Goal: Task Accomplishment & Management: Use online tool/utility

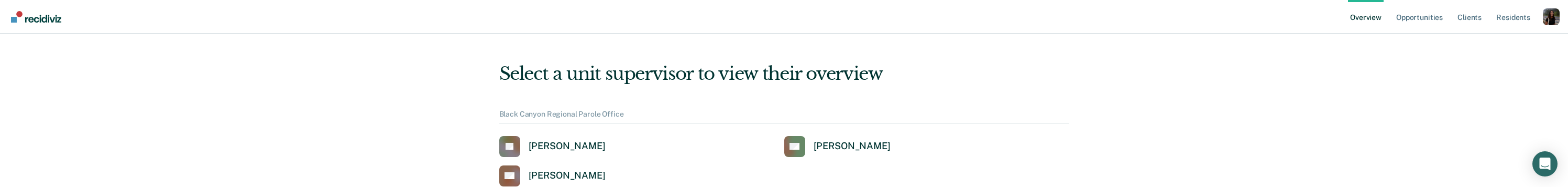
click at [1542, 13] on ul "Overview Opportunities Client s Resident s" at bounding box center [1445, 17] width 195 height 34
click at [1548, 12] on div "Profile dropdown button" at bounding box center [1551, 17] width 17 height 17
click at [1484, 44] on link "Profile" at bounding box center [1509, 48] width 67 height 9
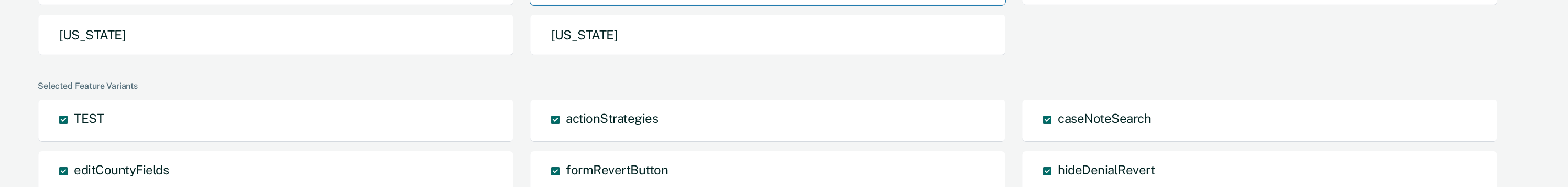
scroll to position [137, 0]
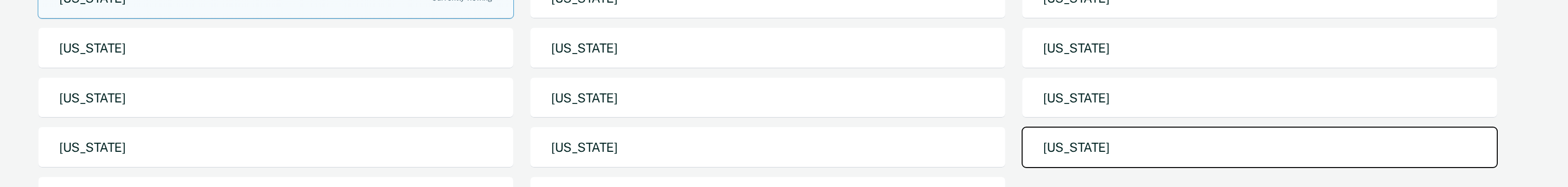
click at [1065, 142] on button "[US_STATE]" at bounding box center [1260, 147] width 476 height 42
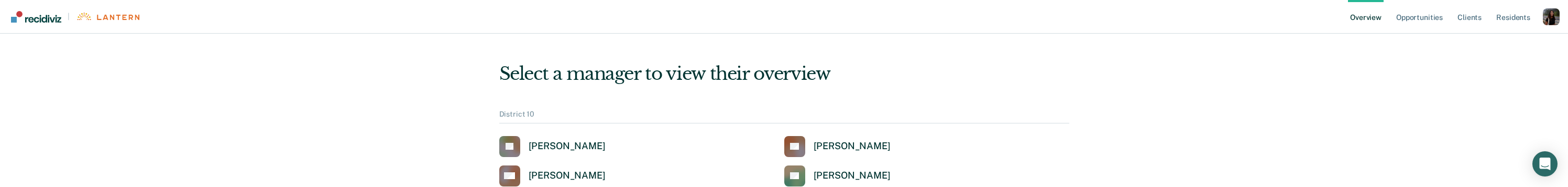
click at [1545, 18] on div "Profile dropdown button" at bounding box center [1551, 17] width 17 height 17
click at [1478, 46] on link "Profile" at bounding box center [1509, 48] width 67 height 9
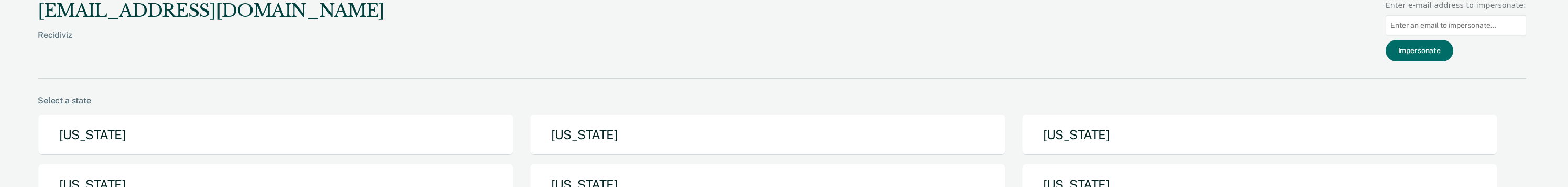
click at [1480, 29] on input "Main chart and filter content" at bounding box center [1456, 25] width 141 height 20
paste input "[PERSON_NAME][EMAIL_ADDRESS][PERSON_NAME][DOMAIN_NAME]"
type input "[PERSON_NAME][EMAIL_ADDRESS][PERSON_NAME][DOMAIN_NAME]"
click at [1432, 56] on button "Impersonate" at bounding box center [1419, 50] width 67 height 21
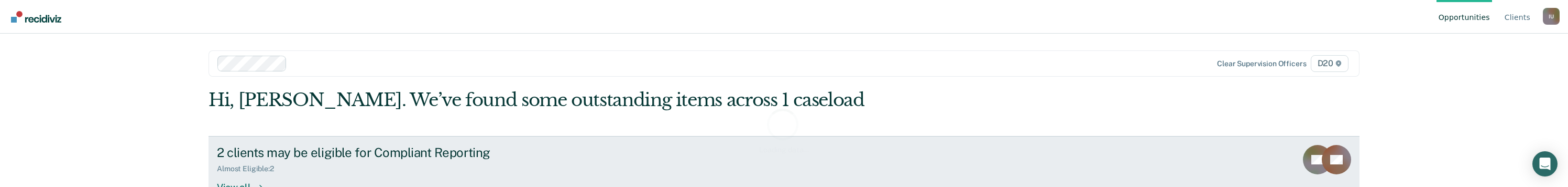
scroll to position [32, 0]
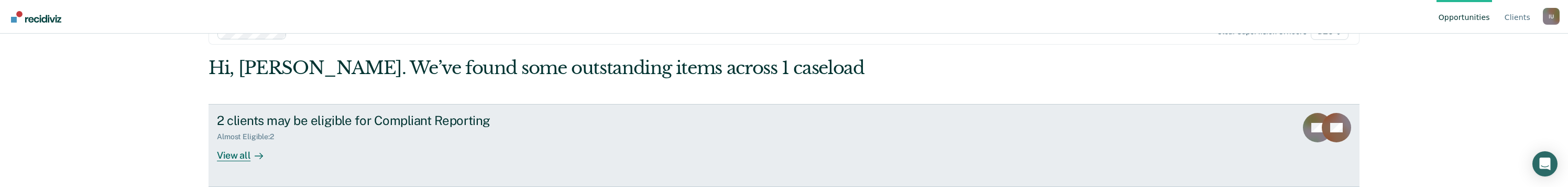
click at [255, 151] on icon at bounding box center [259, 156] width 9 height 9
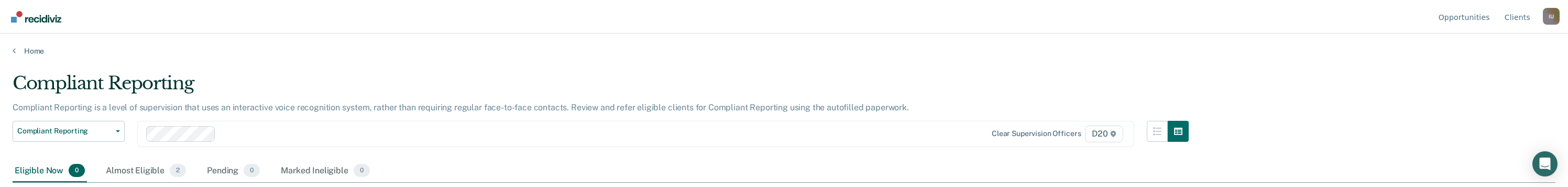
scroll to position [31, 0]
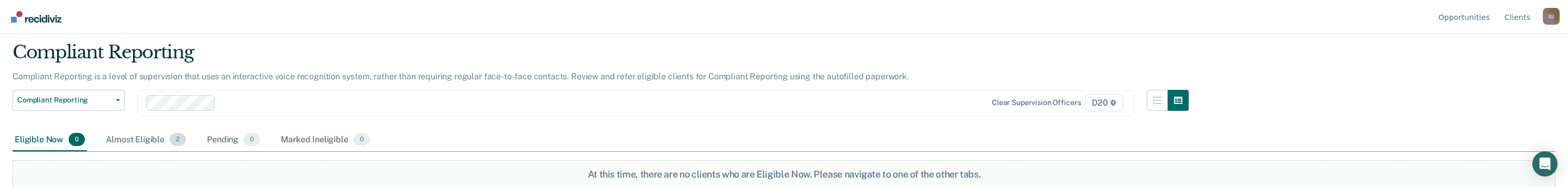
click at [166, 139] on div "Almost Eligible 2" at bounding box center [146, 140] width 84 height 23
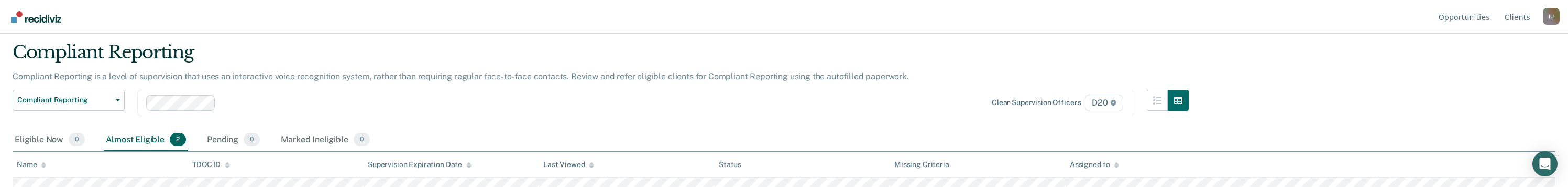
scroll to position [72, 0]
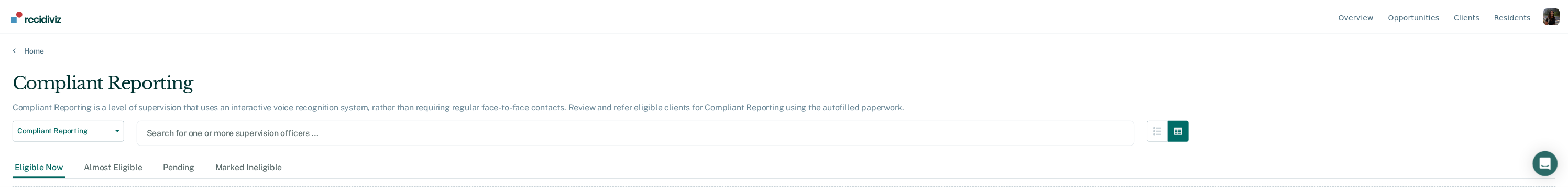
scroll to position [27, 0]
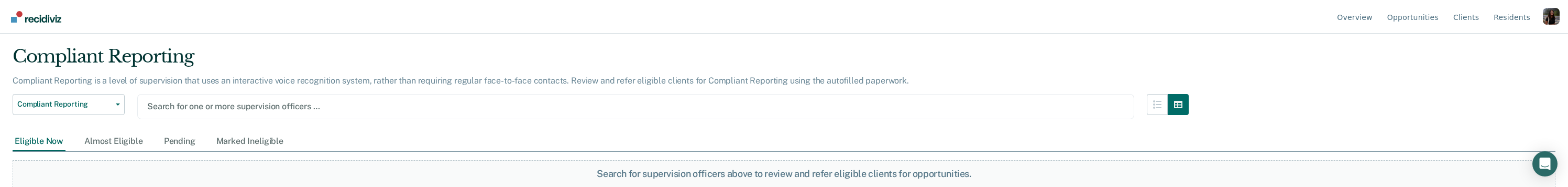
click at [1556, 23] on div "Profile dropdown button" at bounding box center [1551, 16] width 17 height 17
click at [1499, 47] on link "Profile" at bounding box center [1509, 49] width 67 height 9
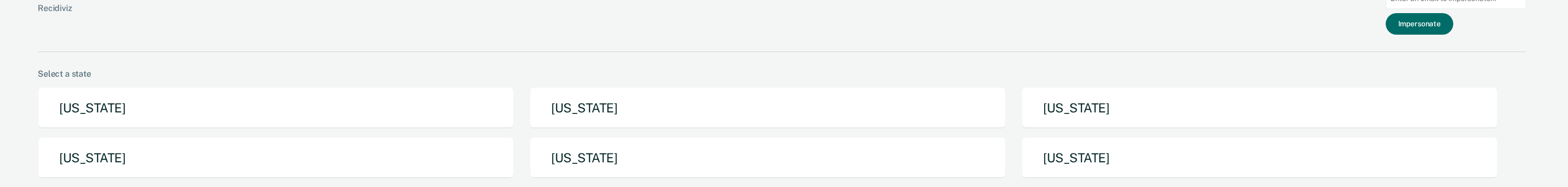
paste input "[PERSON_NAME][EMAIL_ADDRESS][PERSON_NAME][DOMAIN_NAME]"
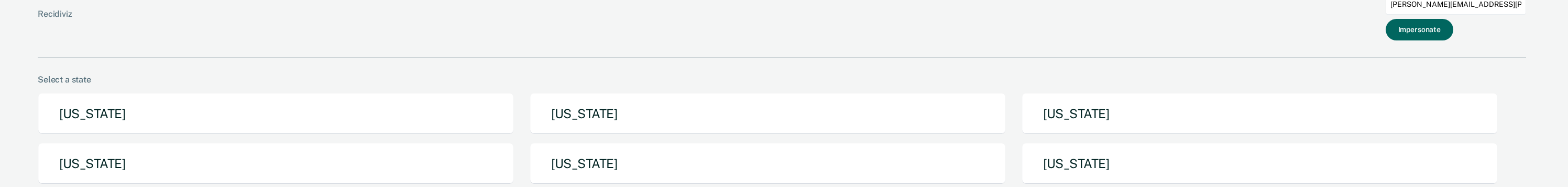
type input "[PERSON_NAME][EMAIL_ADDRESS][PERSON_NAME][DOMAIN_NAME]"
click at [1443, 31] on button "Impersonate" at bounding box center [1419, 29] width 67 height 21
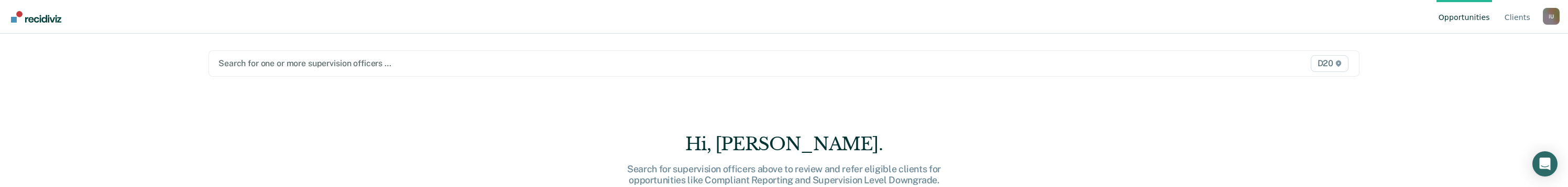
click at [250, 66] on div "Search for one or more supervision officers … D20" at bounding box center [784, 63] width 1151 height 26
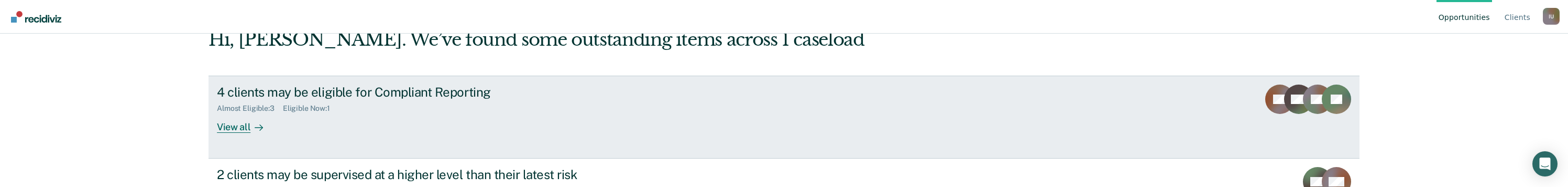
scroll to position [74, 0]
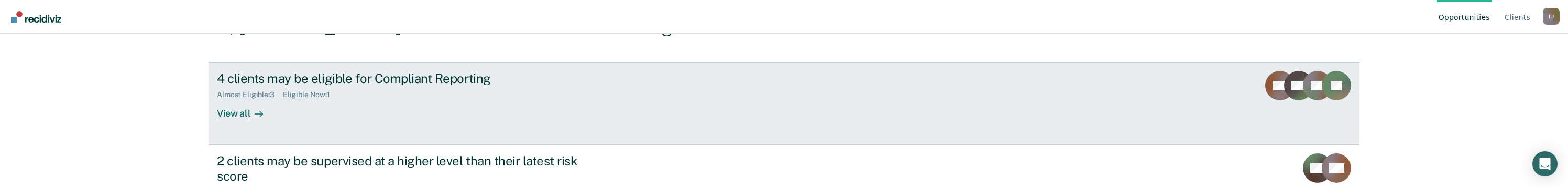
click at [261, 117] on div "View all" at bounding box center [247, 109] width 59 height 20
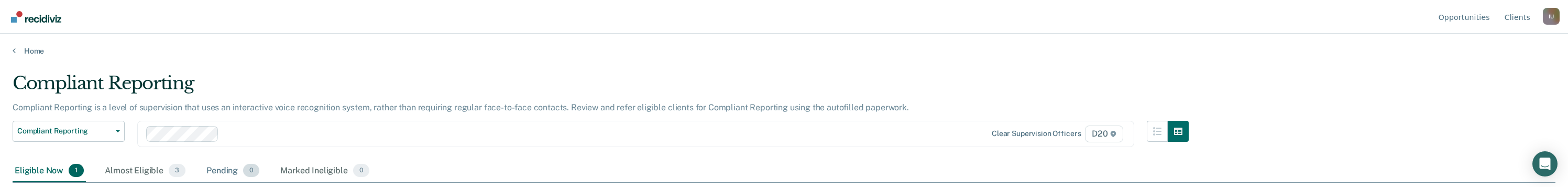
scroll to position [47, 0]
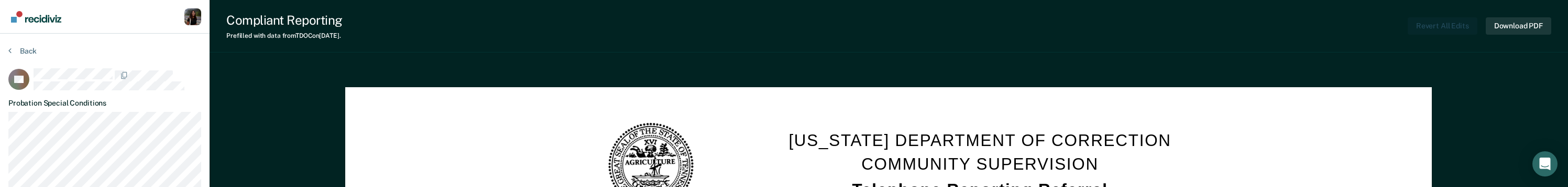
click at [195, 23] on div "Profile dropdown button" at bounding box center [192, 17] width 17 height 17
click at [138, 51] on link "Profile" at bounding box center [150, 48] width 67 height 9
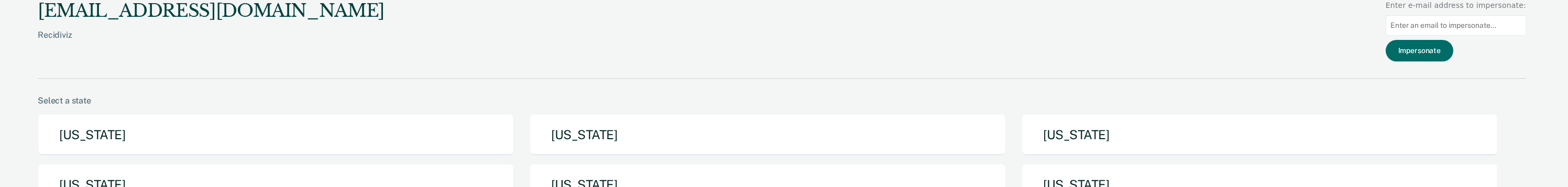
click at [1487, 31] on input "Main chart and filter content" at bounding box center [1456, 25] width 141 height 20
paste input "[PERSON_NAME][EMAIL_ADDRESS][PERSON_NAME][DOMAIN_NAME]"
type input "[PERSON_NAME][EMAIL_ADDRESS][PERSON_NAME][DOMAIN_NAME]"
click at [1428, 58] on button "Impersonate" at bounding box center [1419, 50] width 67 height 21
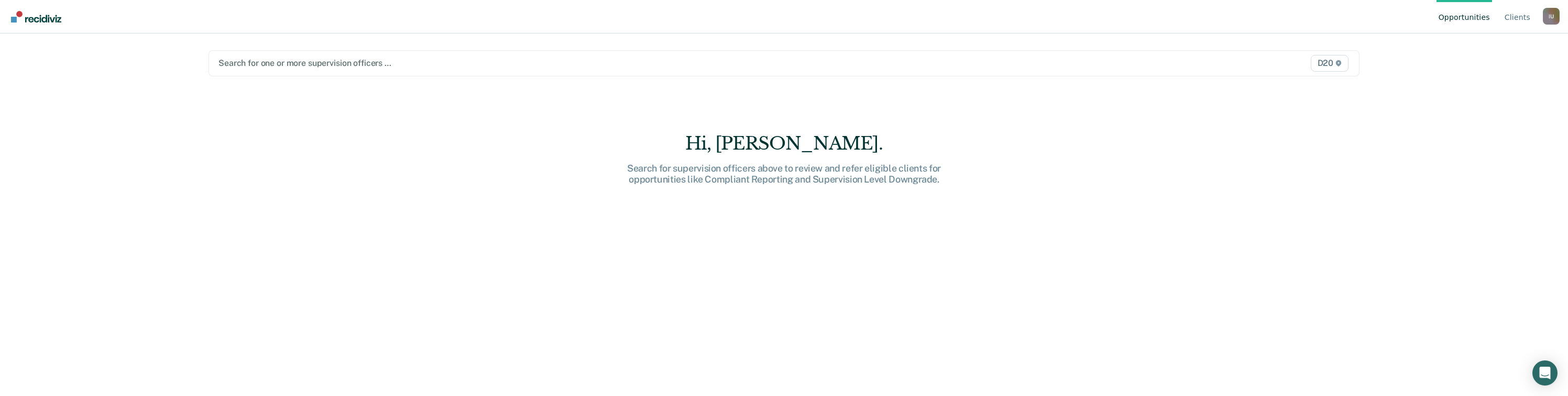
click at [329, 68] on div at bounding box center [614, 63] width 791 height 12
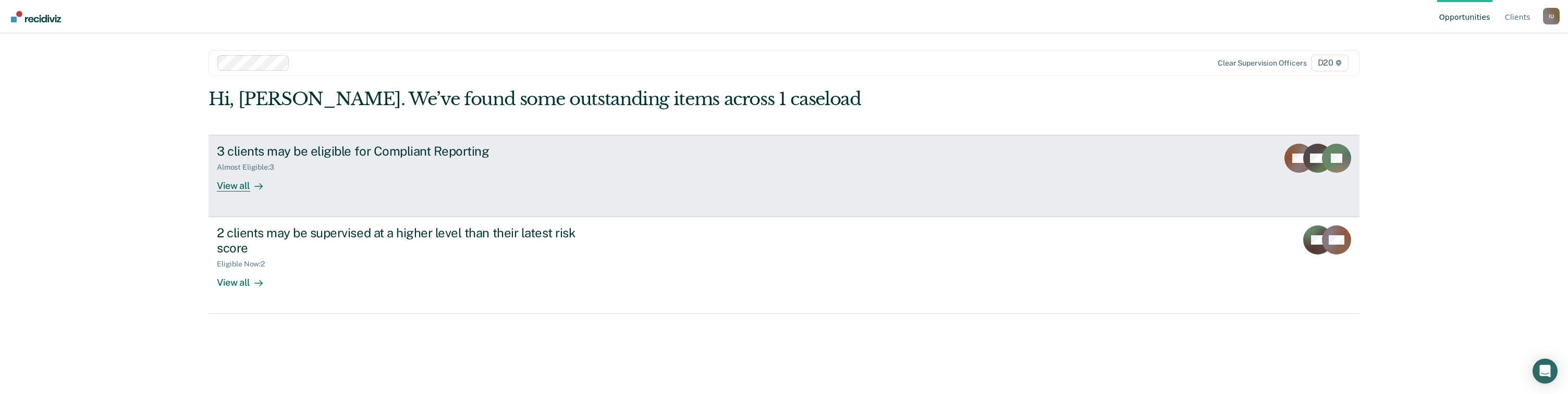
click at [254, 185] on link "3 clients may be eligible for Compliant Reporting Almost Eligible : 3 View all …" at bounding box center [784, 176] width 1151 height 82
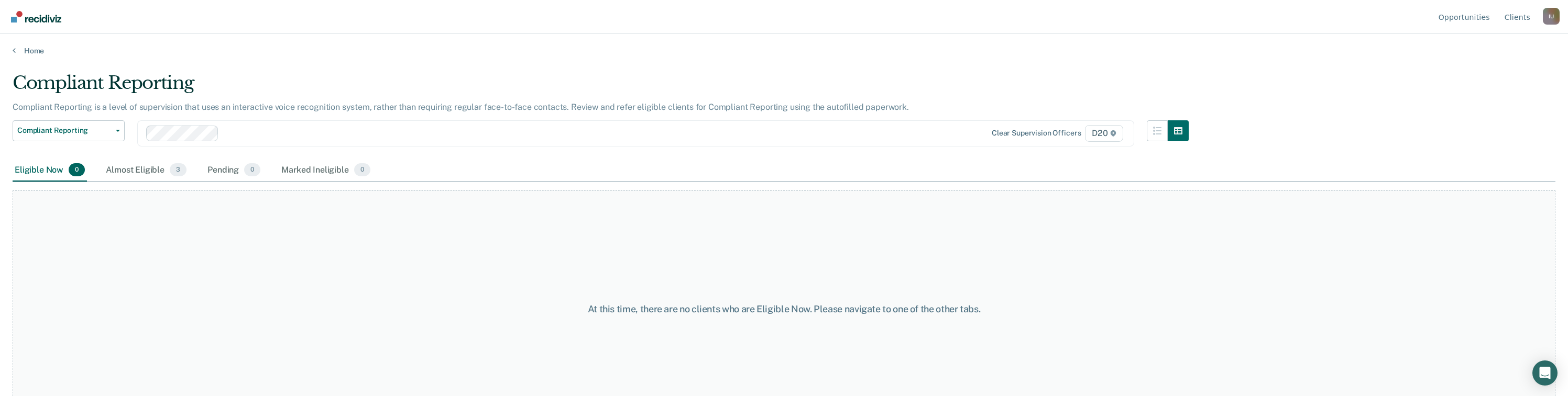
click at [143, 154] on div "Compliant Reporting Compliant Reporting Supervision Level Downgrade Clear super…" at bounding box center [601, 139] width 1176 height 38
click at [140, 167] on div "Almost Eligible 3" at bounding box center [146, 170] width 85 height 23
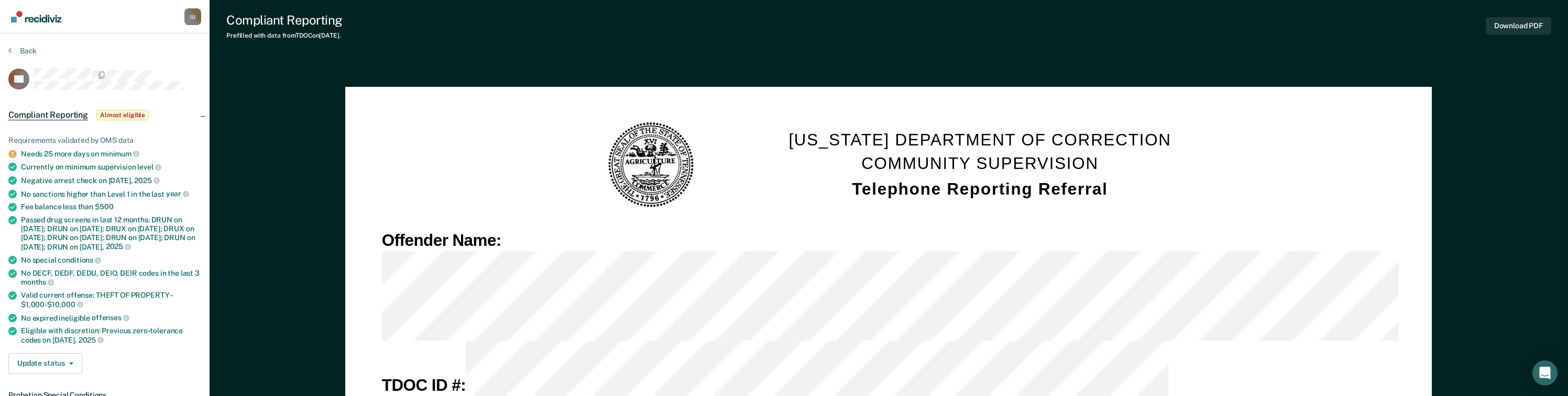
click at [193, 20] on div "I U" at bounding box center [192, 16] width 17 height 16
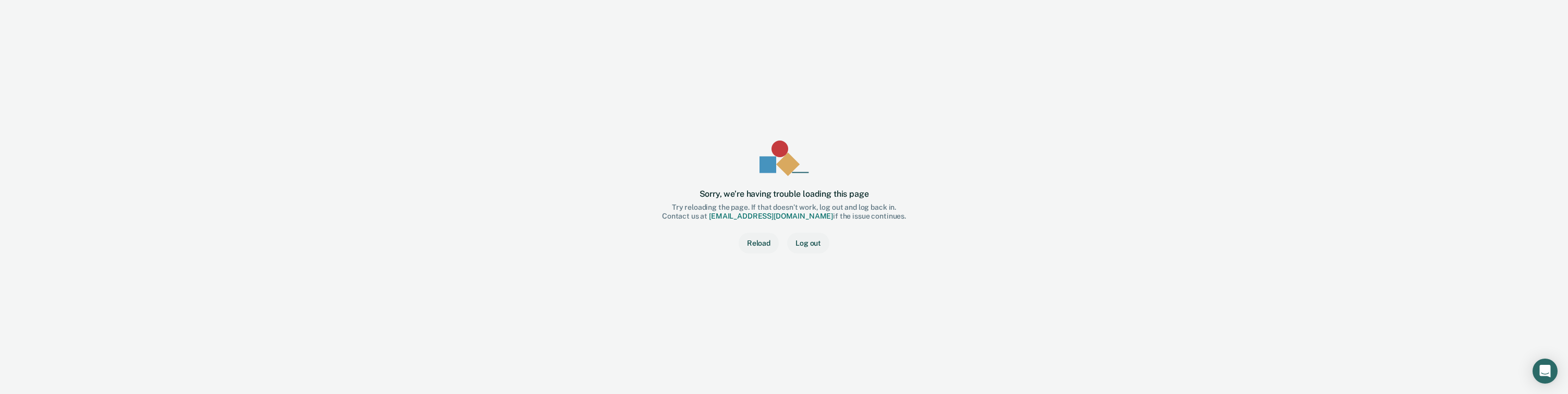
click at [163, 392] on div "Sorry, we’re having trouble loading this page Try reloading the page. If that d…" at bounding box center [784, 197] width 1568 height 394
drag, startPoint x: 877, startPoint y: 197, endPoint x: 696, endPoint y: 193, distance: 181.0
click at [696, 193] on div "Sorry, we’re having trouble loading this page Try reloading the page. If that d…" at bounding box center [783, 196] width 1535 height 361
copy div "Sorry, we’re having trouble loading this page"
